Goal: Check status: Check status

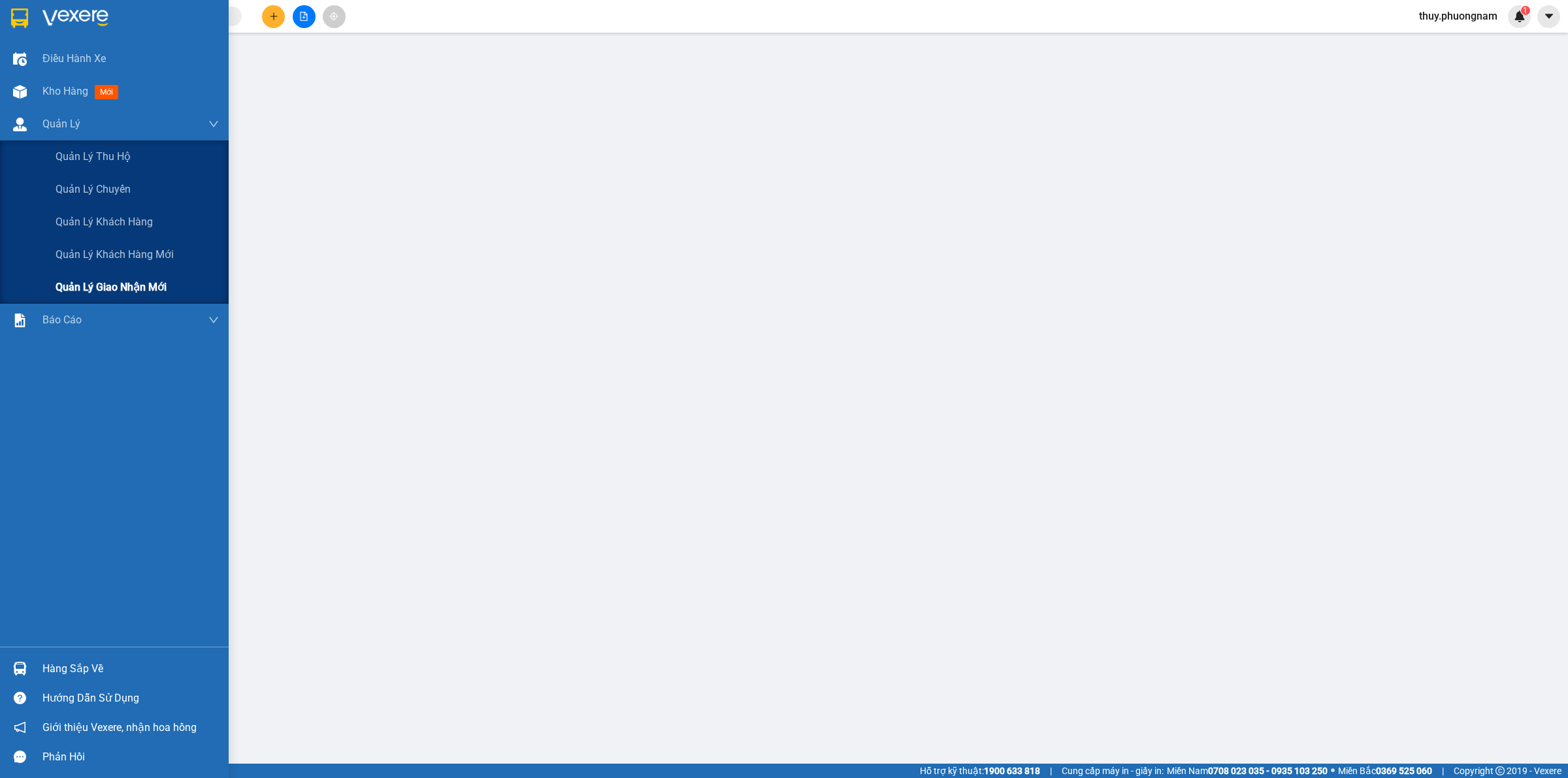
click at [157, 287] on span "Quản lý giao nhận mới" at bounding box center [111, 287] width 111 height 16
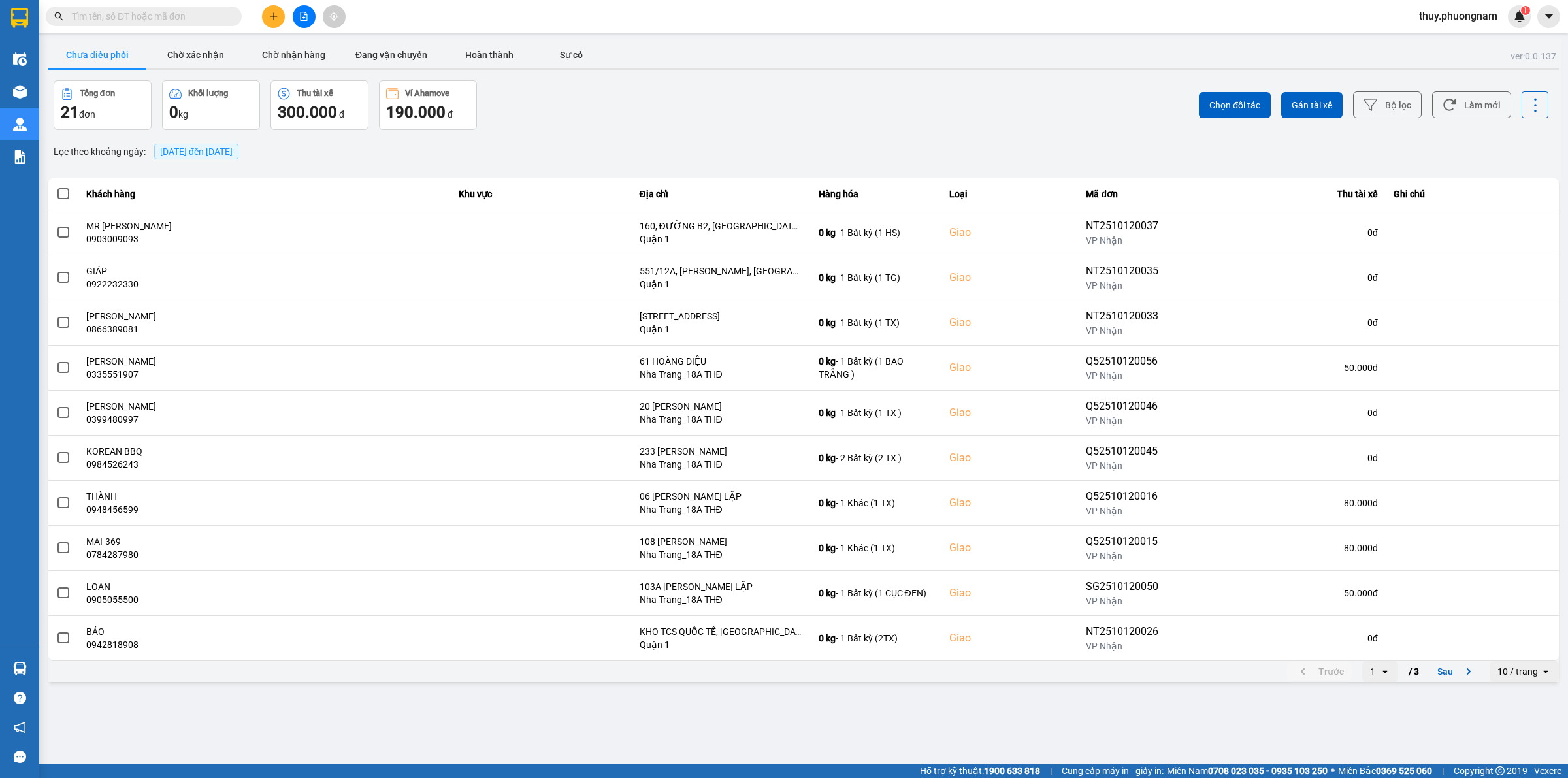
click at [232, 153] on span "[DATE] đến [DATE]" at bounding box center [196, 151] width 72 height 10
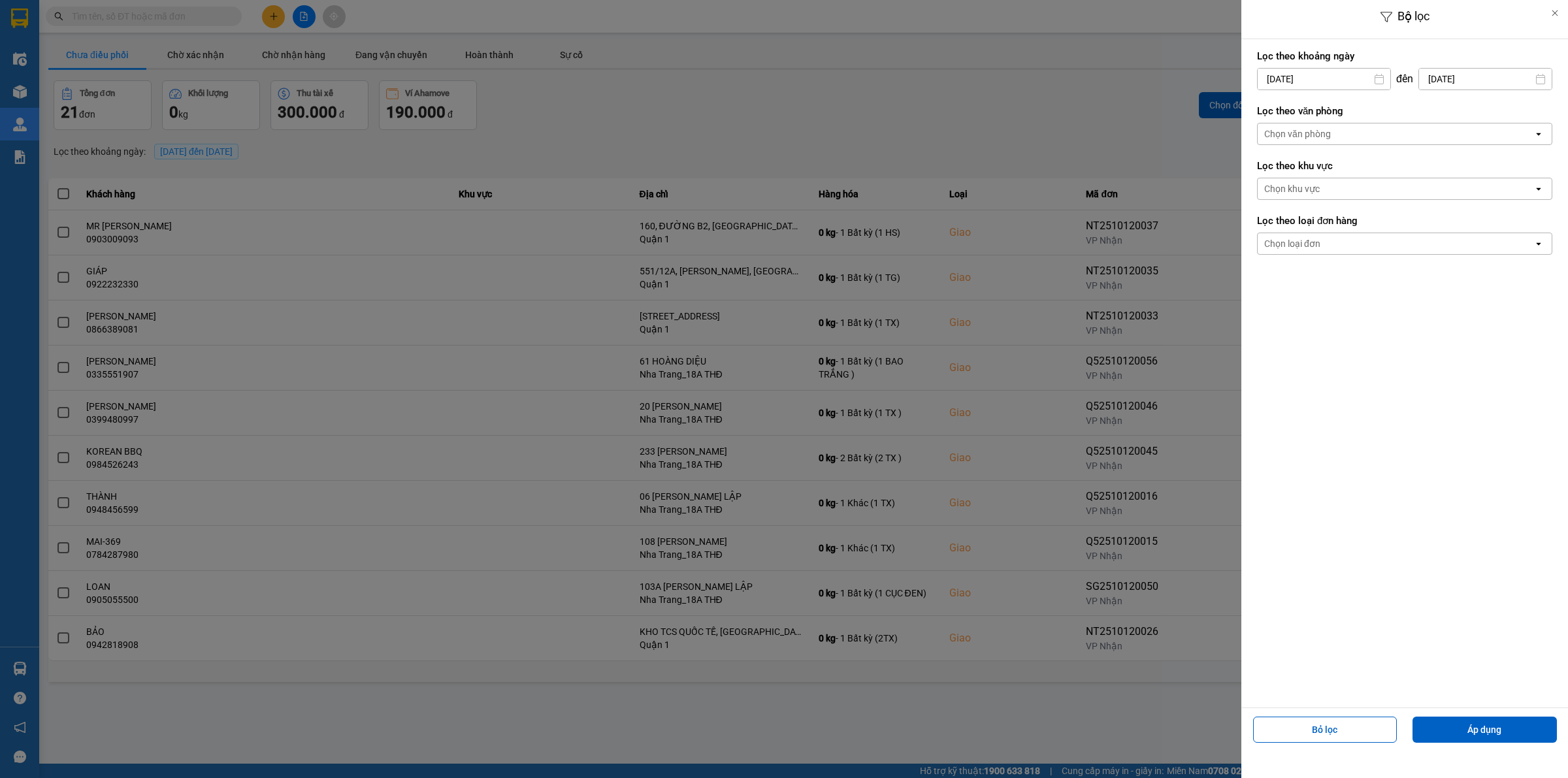
click at [866, 132] on div at bounding box center [784, 389] width 1568 height 778
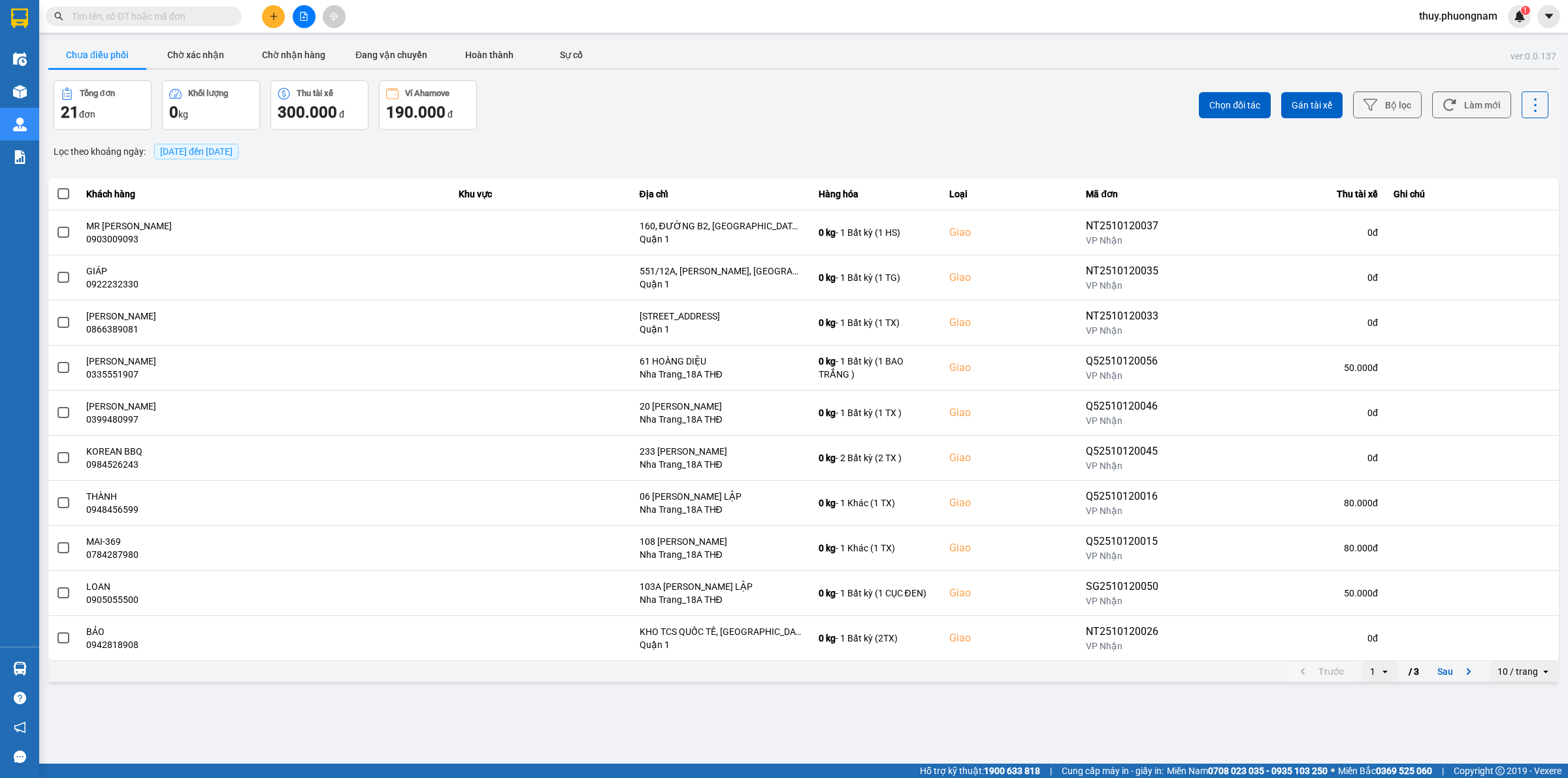
click at [195, 149] on span "[DATE] đến [DATE]" at bounding box center [196, 151] width 72 height 10
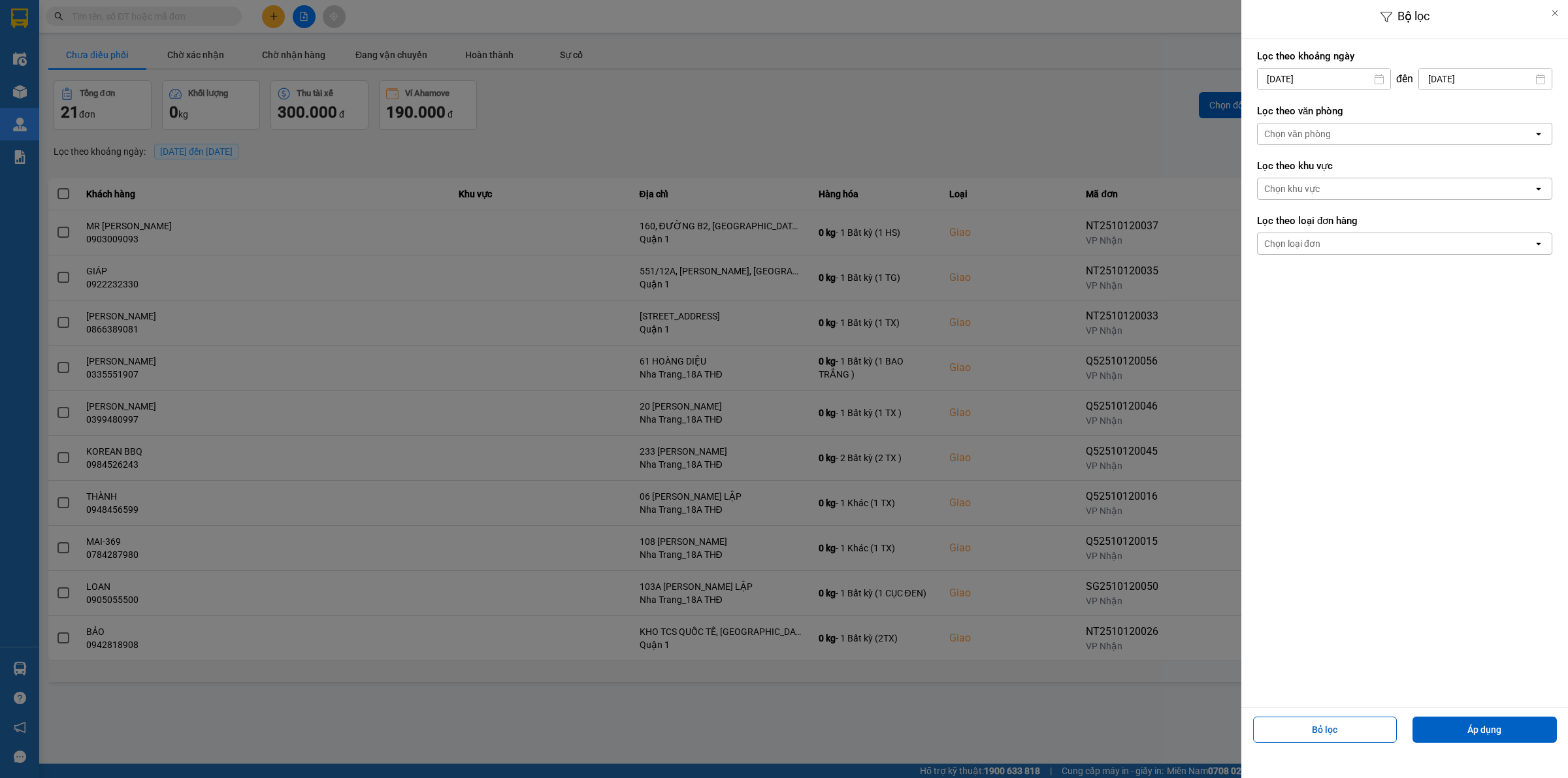
click at [866, 685] on div "Bộ lọc Lọc theo khoảng [DATE] Press the down arrow key to interact with the cal…" at bounding box center [803, 685] width 1516 height 0
click at [866, 174] on div "1" at bounding box center [1317, 174] width 18 height 16
type input "[DATE]"
click at [866, 73] on input "[DATE]" at bounding box center [1486, 79] width 133 height 21
click at [866, 175] on div "1" at bounding box center [1440, 174] width 18 height 16
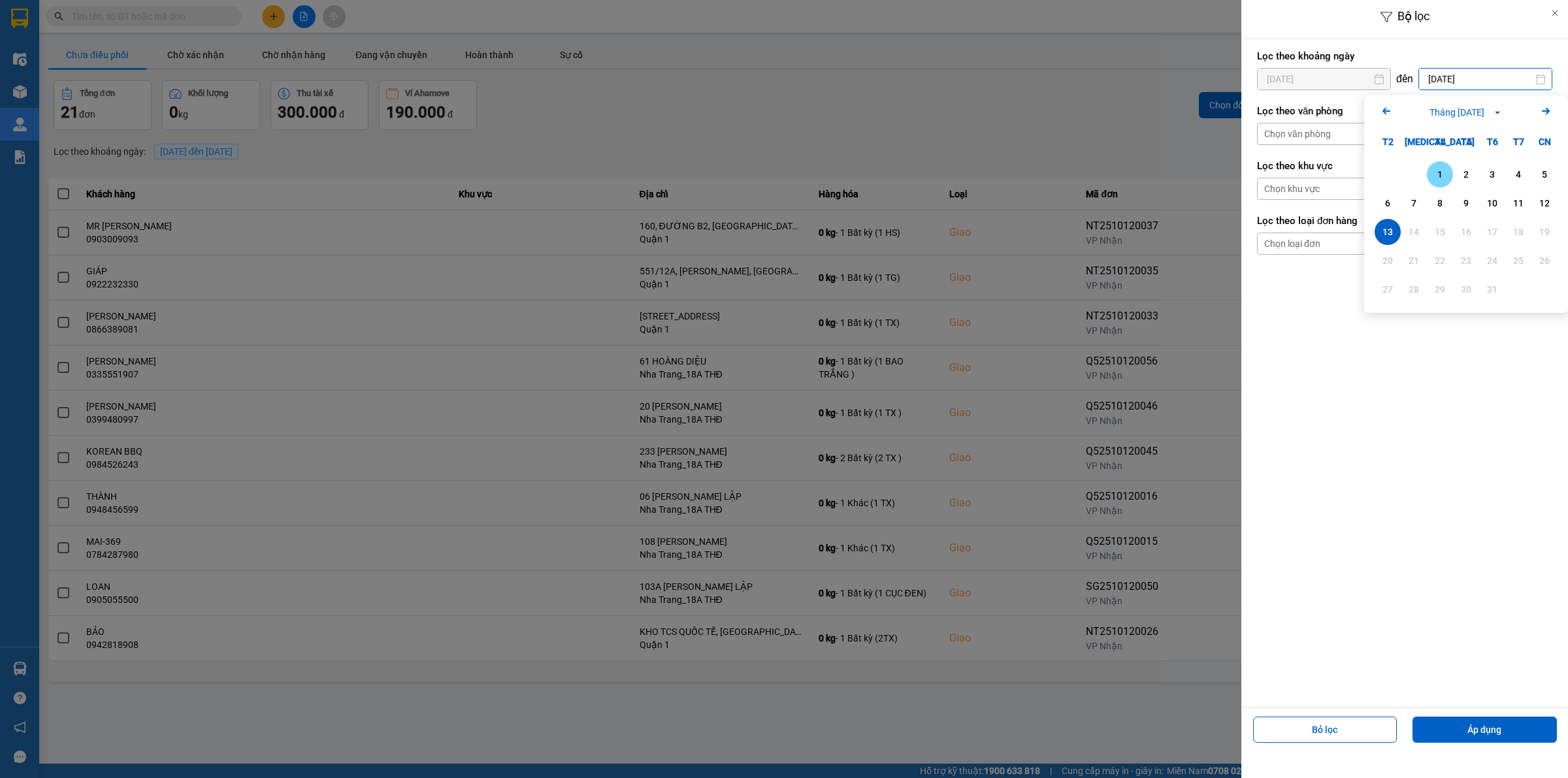
type input "[DATE]"
click at [866, 135] on div "Chọn văn phòng" at bounding box center [1396, 134] width 276 height 21
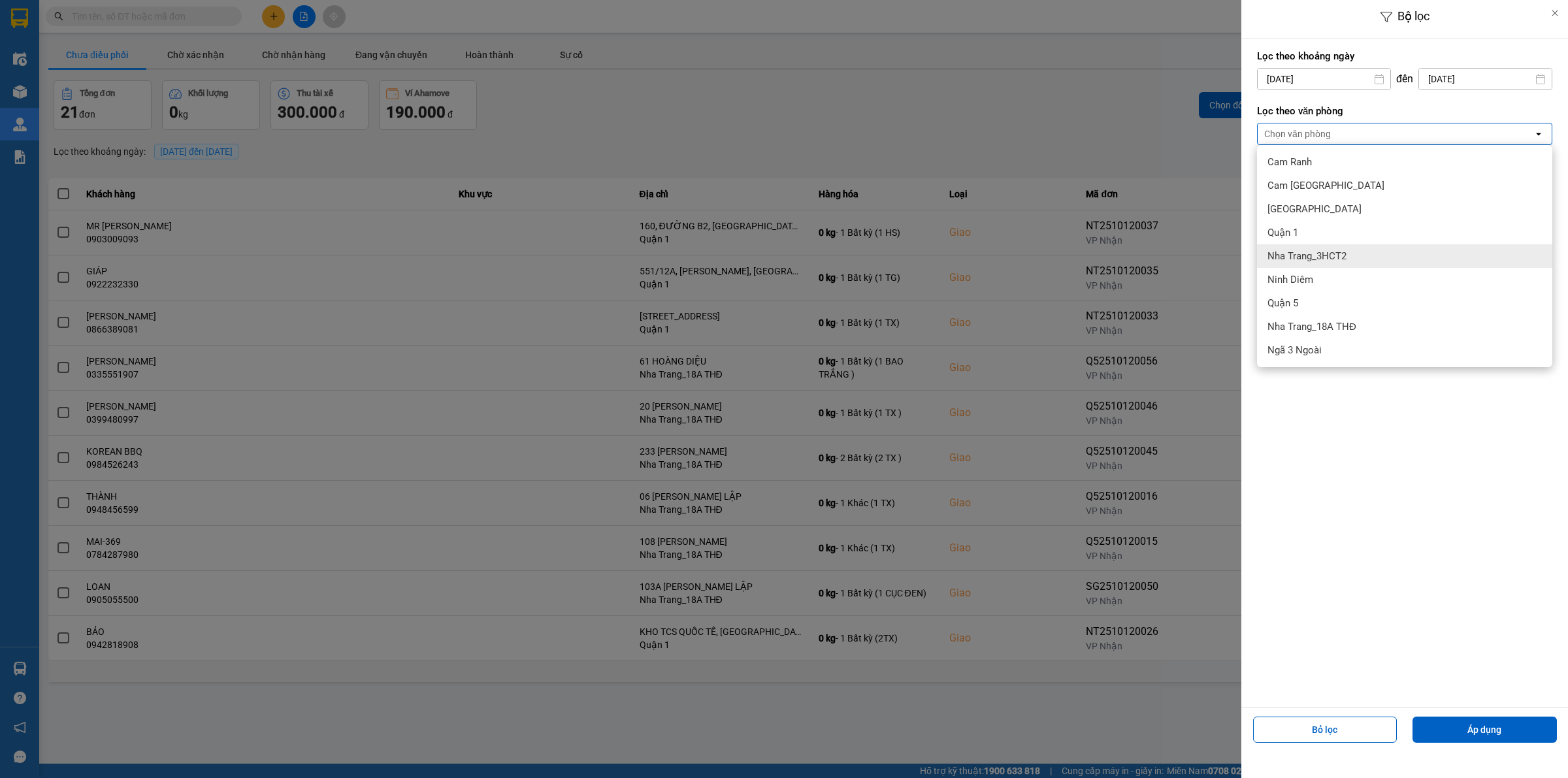
click at [866, 253] on span "Nha Trang_3HCT2" at bounding box center [1307, 255] width 79 height 13
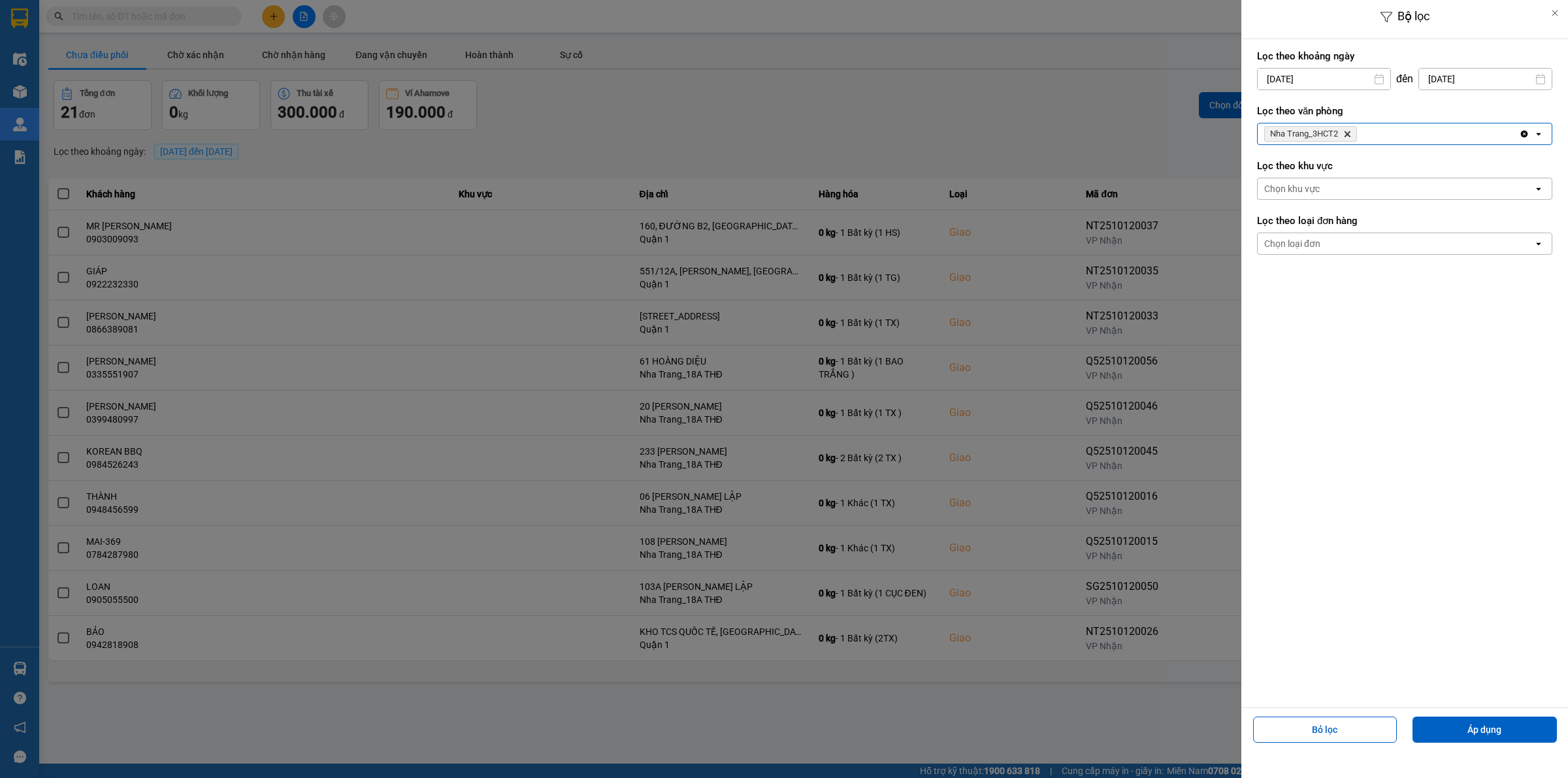
click at [866, 124] on div "Nha Trang_3HCT2 Delete" at bounding box center [1389, 134] width 262 height 21
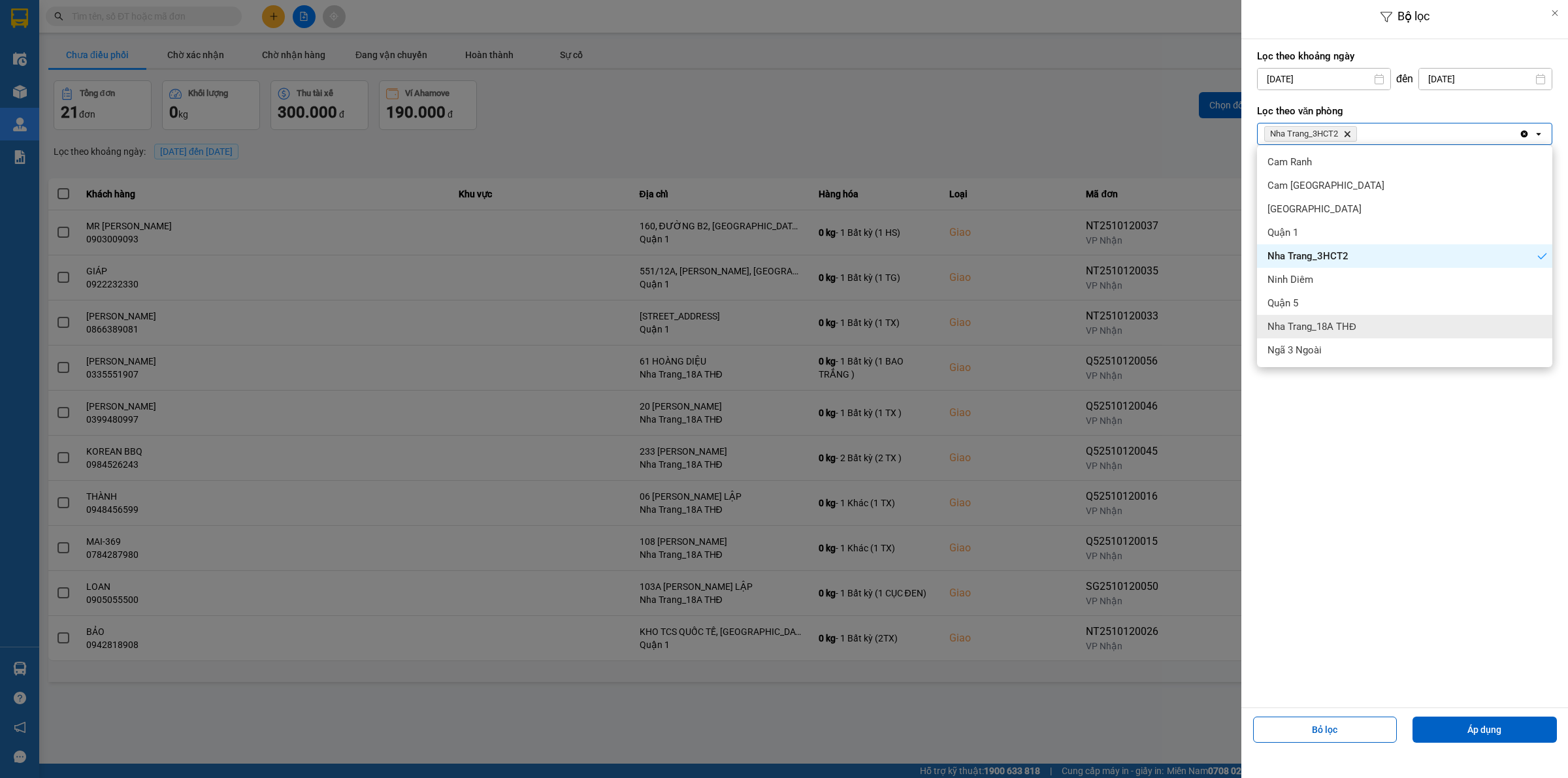
click at [866, 322] on div "Nha Trang_18A THĐ" at bounding box center [1404, 326] width 295 height 24
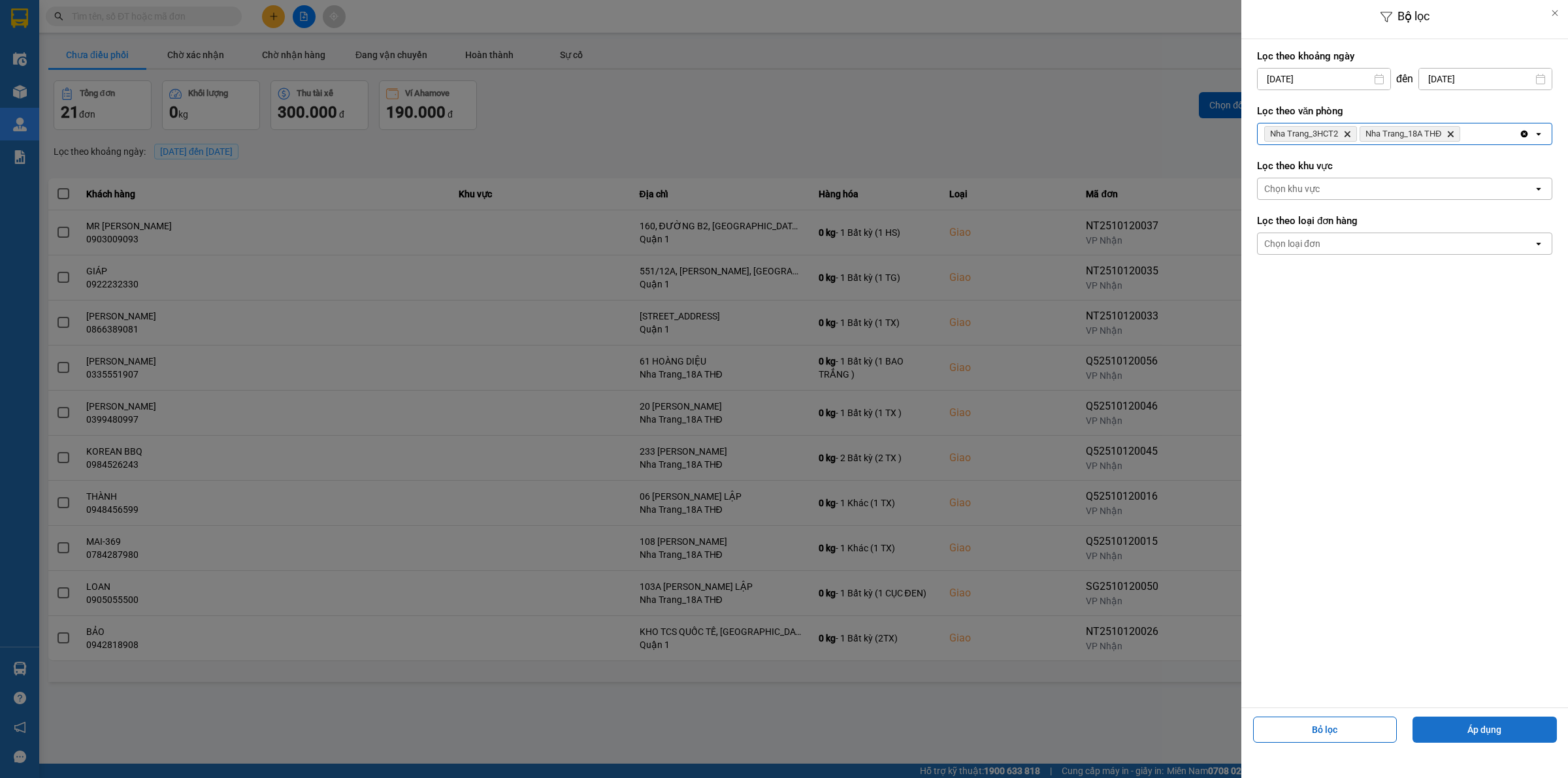
click at [866, 722] on button "Áp dụng" at bounding box center [1485, 730] width 144 height 26
